Goal: Entertainment & Leisure: Consume media (video, audio)

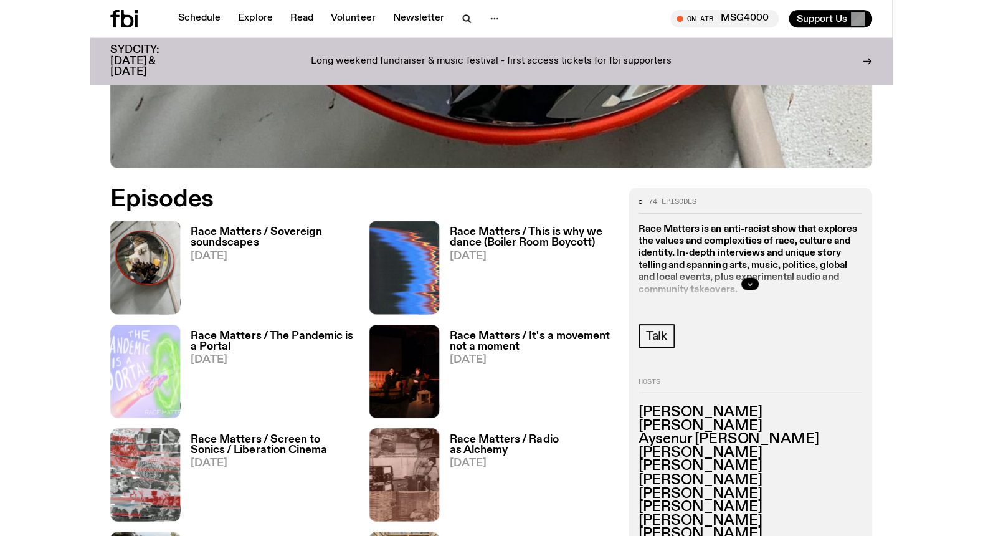
scroll to position [438, 0]
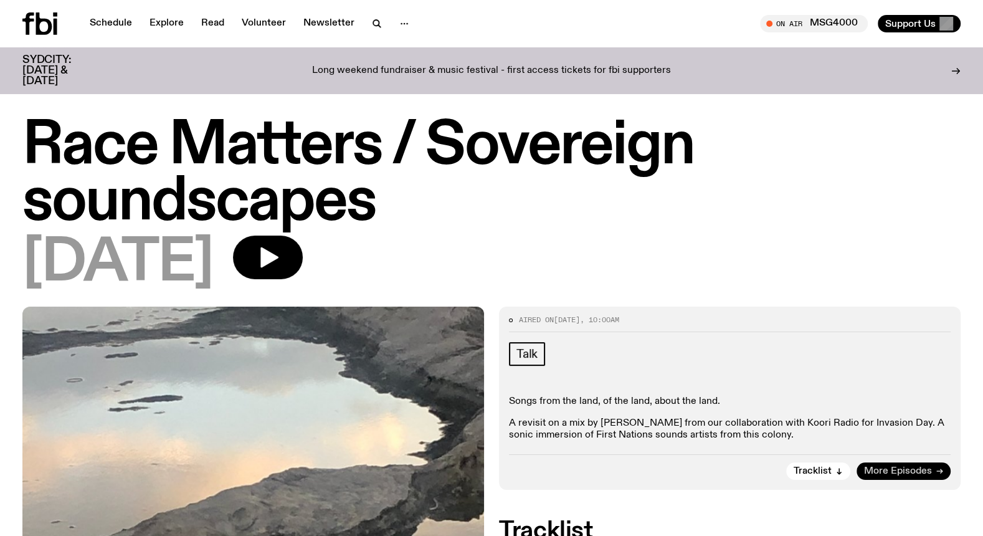
click at [797, 467] on span "More Episodes" at bounding box center [898, 471] width 68 height 9
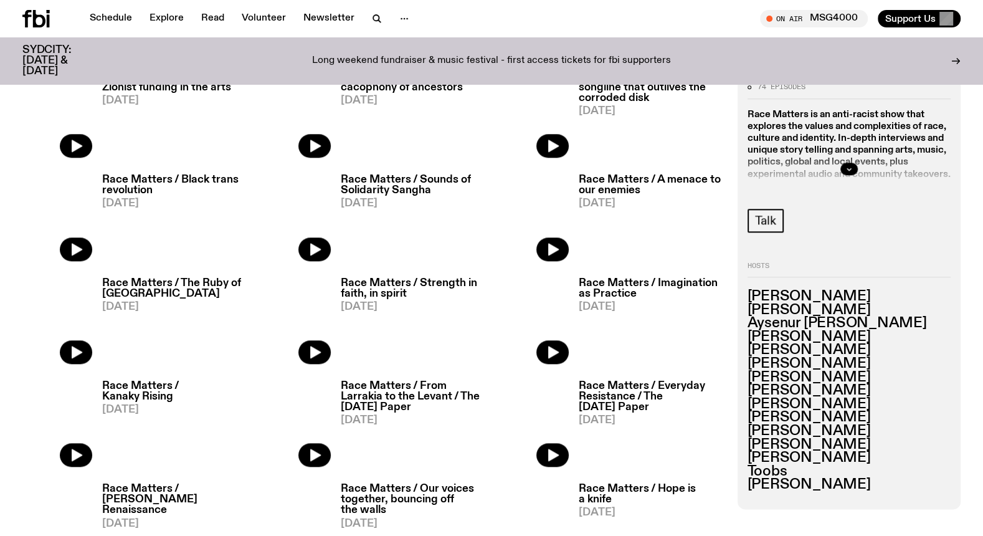
scroll to position [1208, 0]
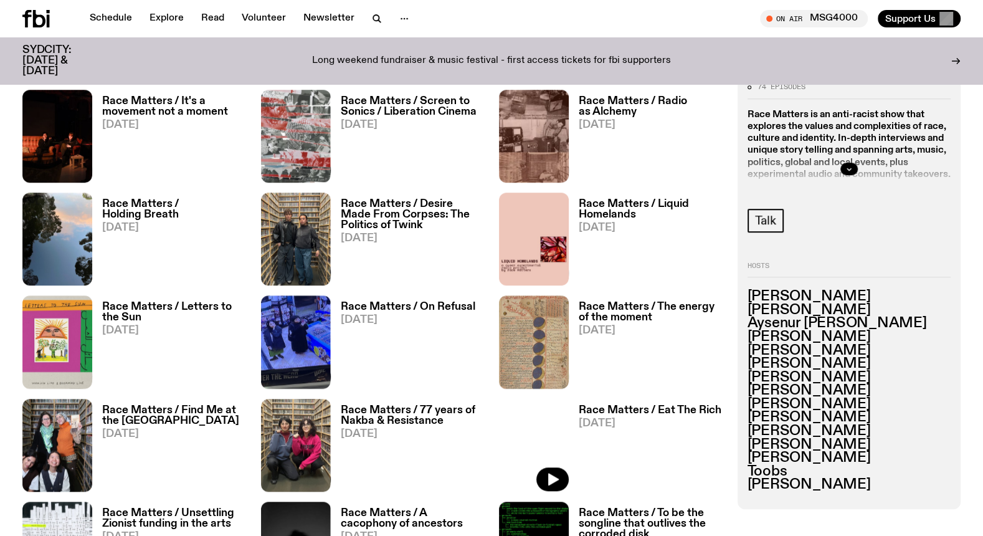
scroll to position [684, 0]
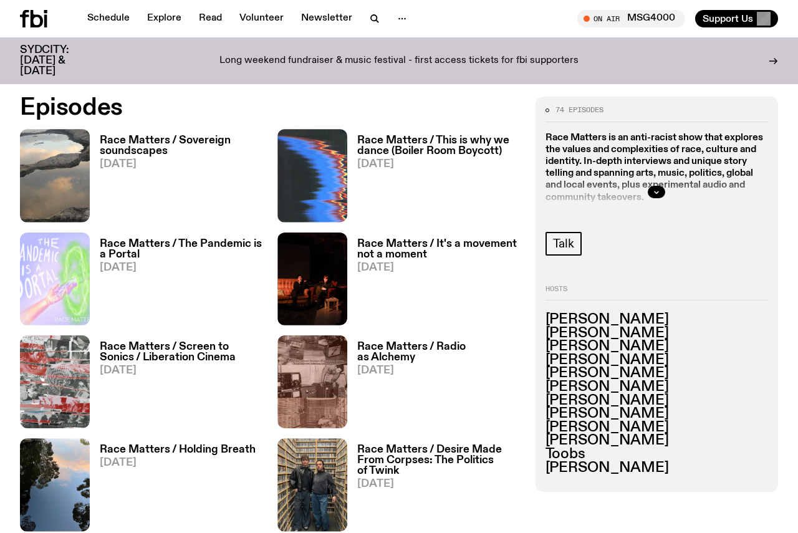
scroll to position [527, 0]
